Goal: Find specific page/section: Find specific page/section

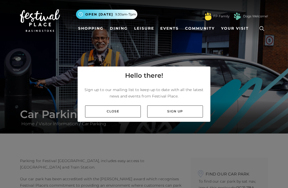
click at [181, 117] on link "Sign up" at bounding box center [175, 111] width 56 height 12
click at [126, 117] on link "Close" at bounding box center [113, 111] width 56 height 12
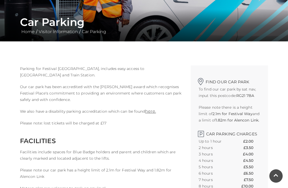
scroll to position [104, 0]
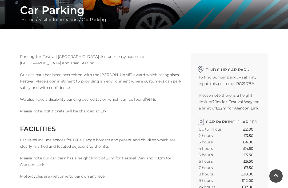
click at [150, 100] on link "here." at bounding box center [150, 98] width 11 height 5
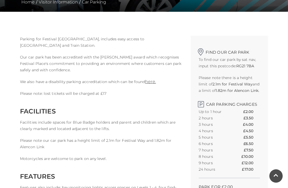
click at [151, 83] on link "here." at bounding box center [150, 81] width 11 height 5
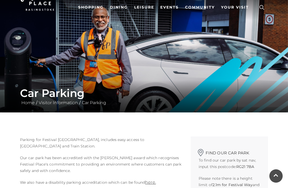
scroll to position [0, 0]
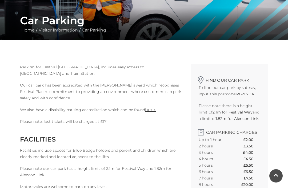
scroll to position [94, 0]
click at [151, 108] on link "here." at bounding box center [150, 109] width 11 height 5
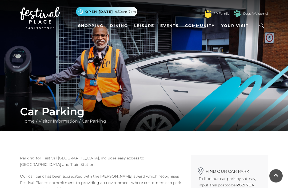
scroll to position [0, 0]
